Goal: Obtain resource: Obtain resource

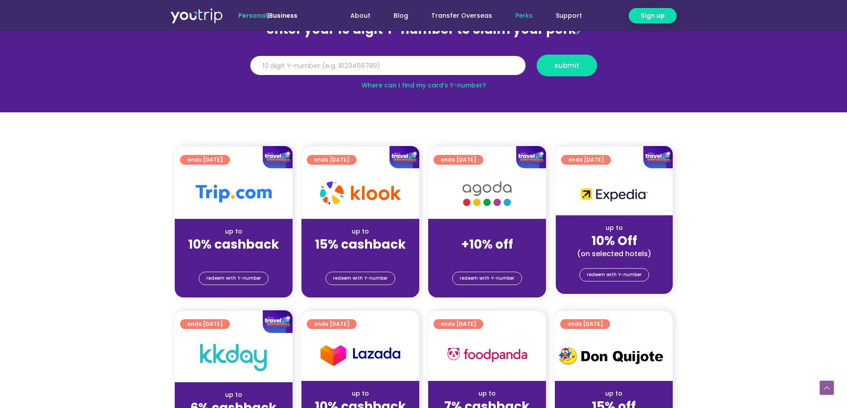
scroll to position [178, 0]
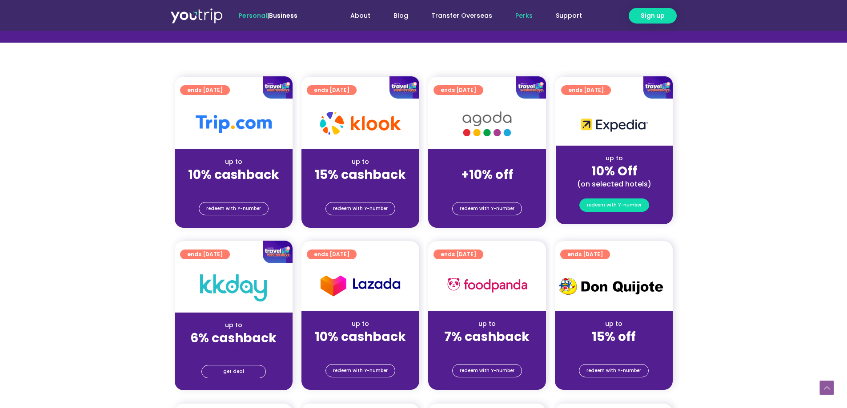
click at [625, 204] on span "redeem with Y-number" at bounding box center [614, 205] width 55 height 12
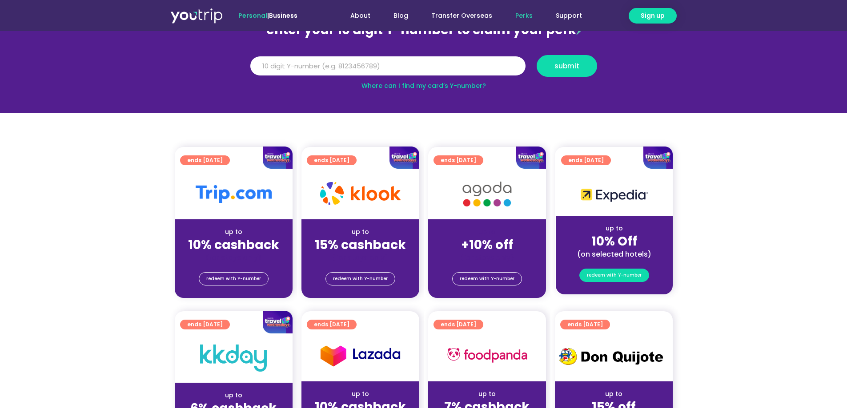
scroll to position [98, 0]
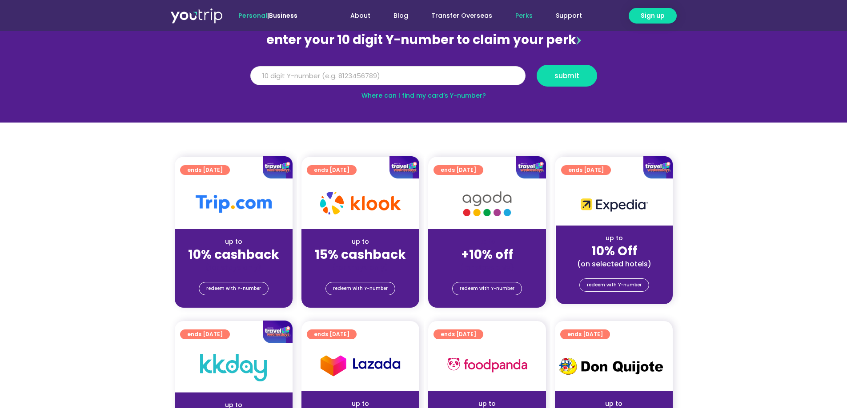
click at [292, 77] on input "Y Number" at bounding box center [387, 76] width 275 height 20
click at [375, 76] on input "Y Number" at bounding box center [387, 76] width 275 height 20
type input "8172125639"
click at [536, 65] on button "submit" at bounding box center [566, 76] width 60 height 22
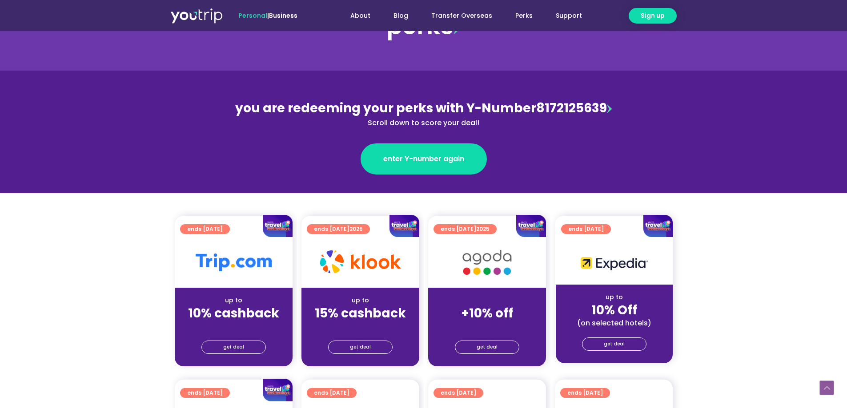
scroll to position [178, 0]
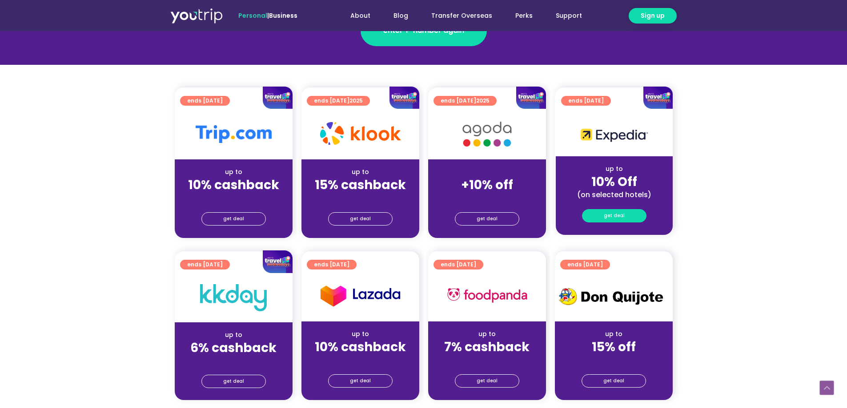
click at [626, 214] on link "get deal" at bounding box center [614, 215] width 64 height 13
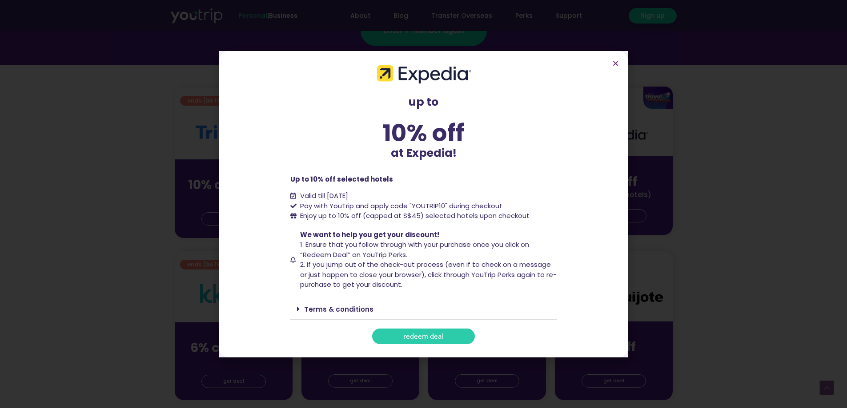
click at [456, 332] on link "redeem deal" at bounding box center [423, 337] width 103 height 16
